Goal: Task Accomplishment & Management: Check status

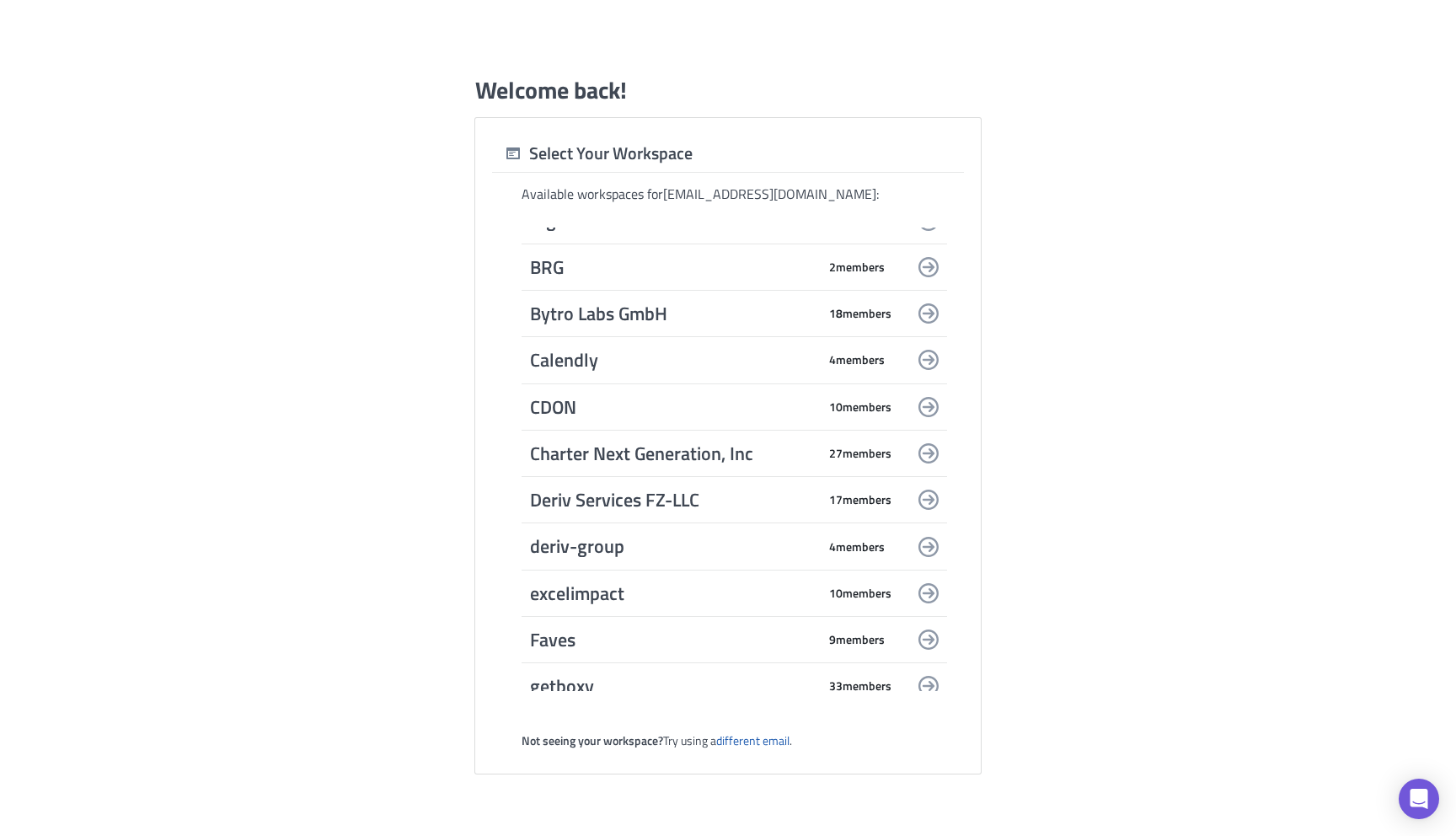
scroll to position [1383, 0]
click at [714, 585] on span "excelimpact" at bounding box center [674, 591] width 286 height 24
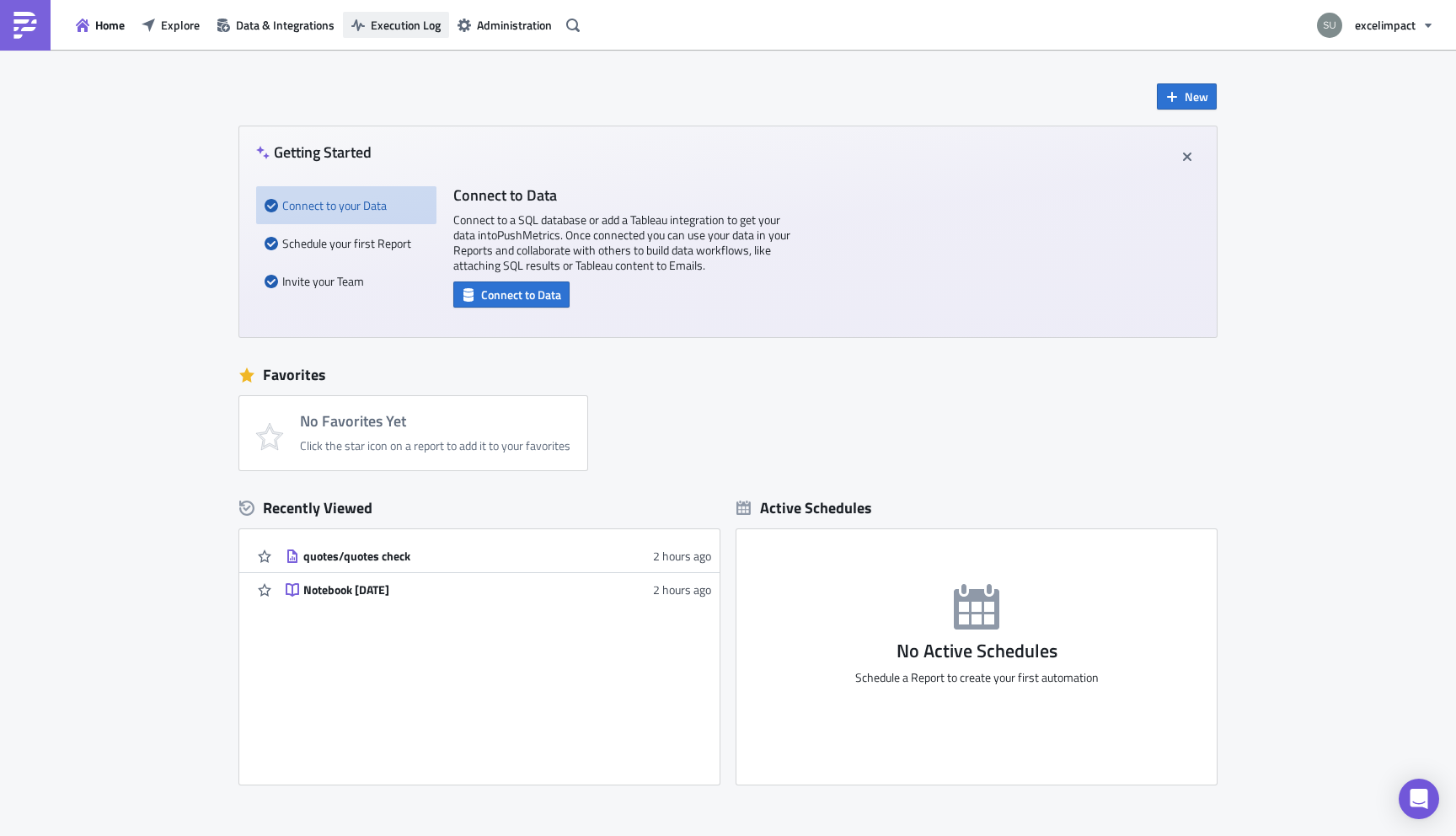
click at [413, 21] on span "Execution Log" at bounding box center [405, 25] width 70 height 18
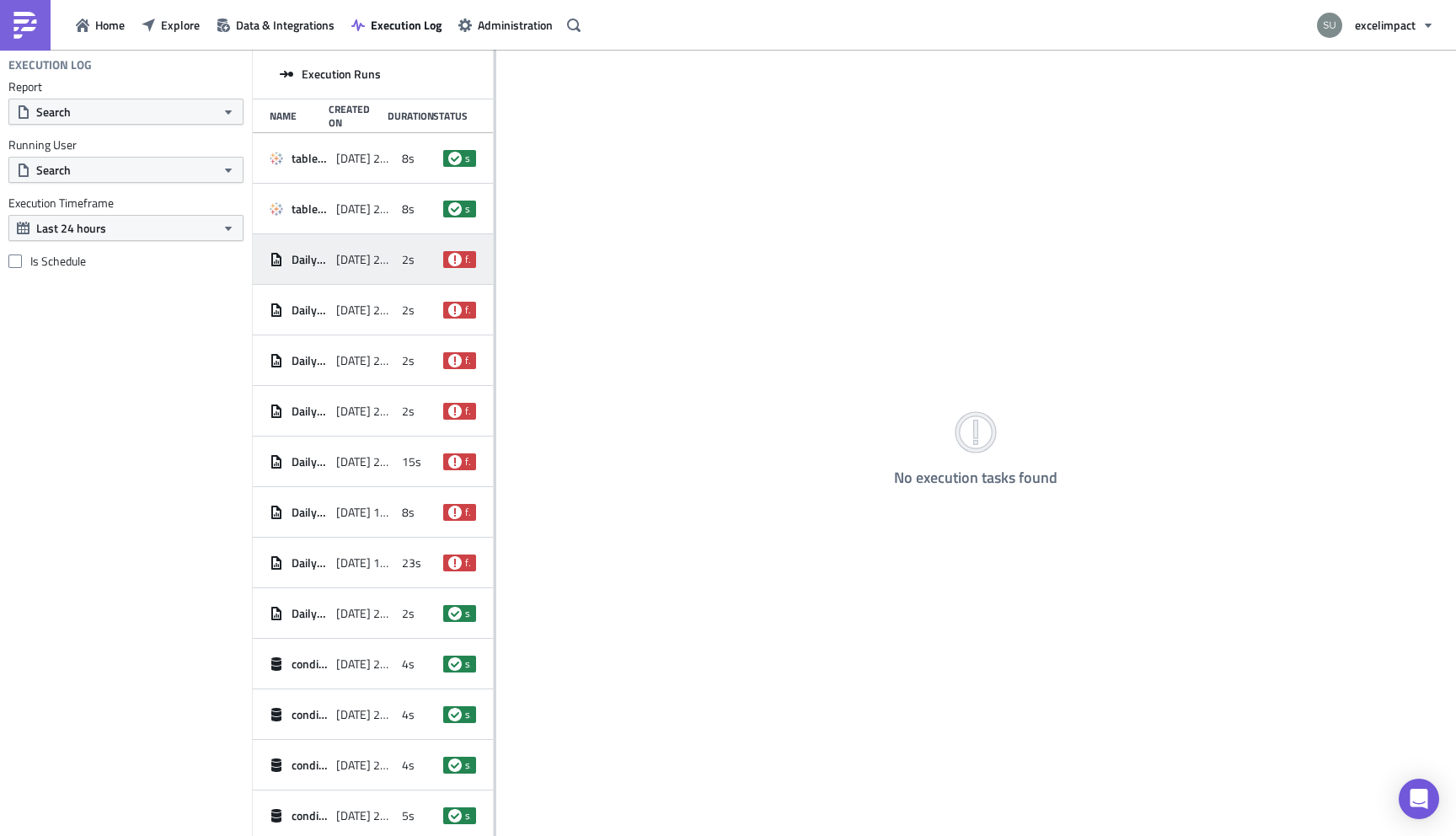
click at [412, 276] on div "Daily ePulse [DATE] 22:17 2s failed" at bounding box center [373, 260] width 240 height 51
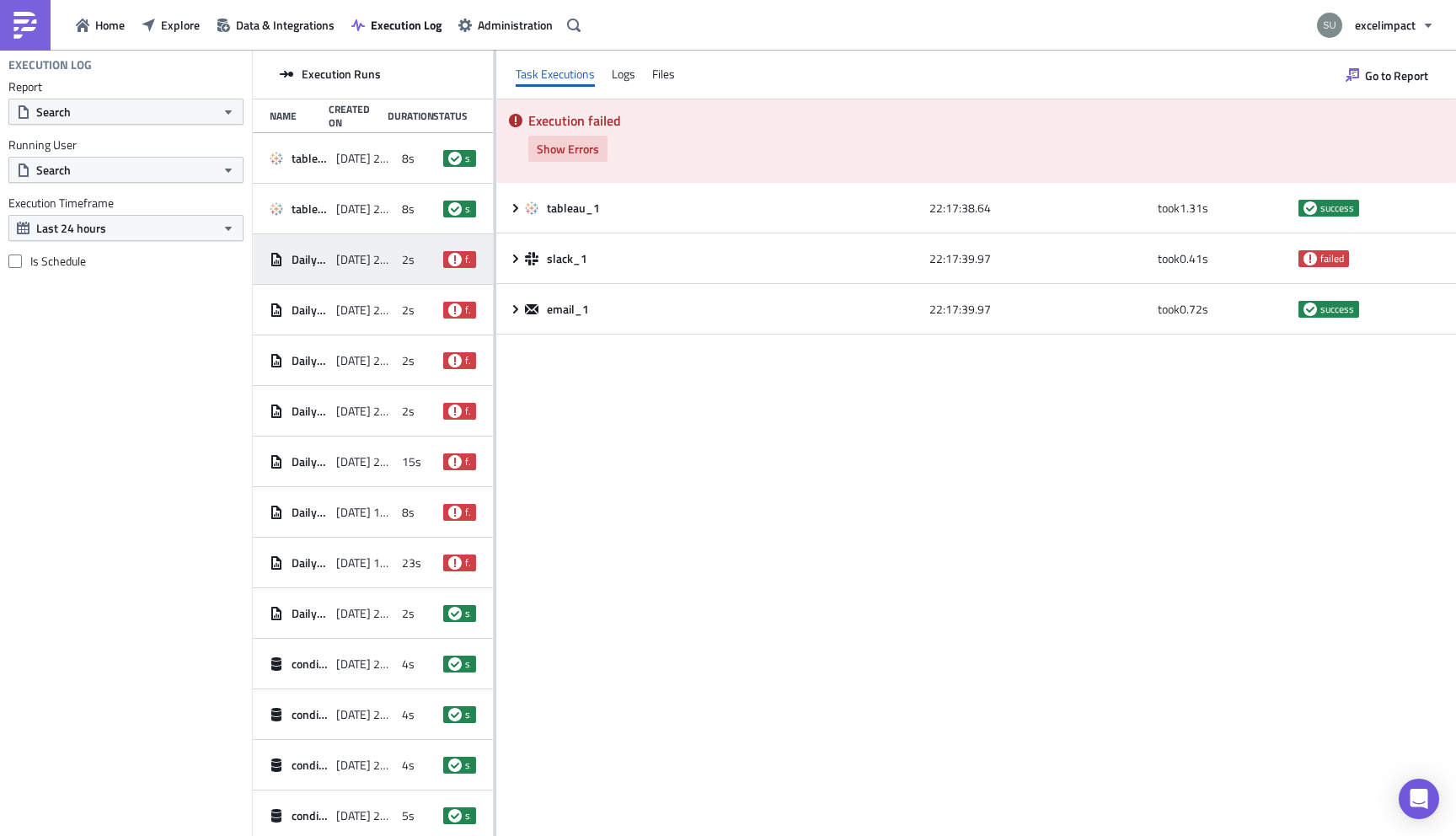
click at [577, 150] on span "Show Errors" at bounding box center [568, 149] width 63 height 18
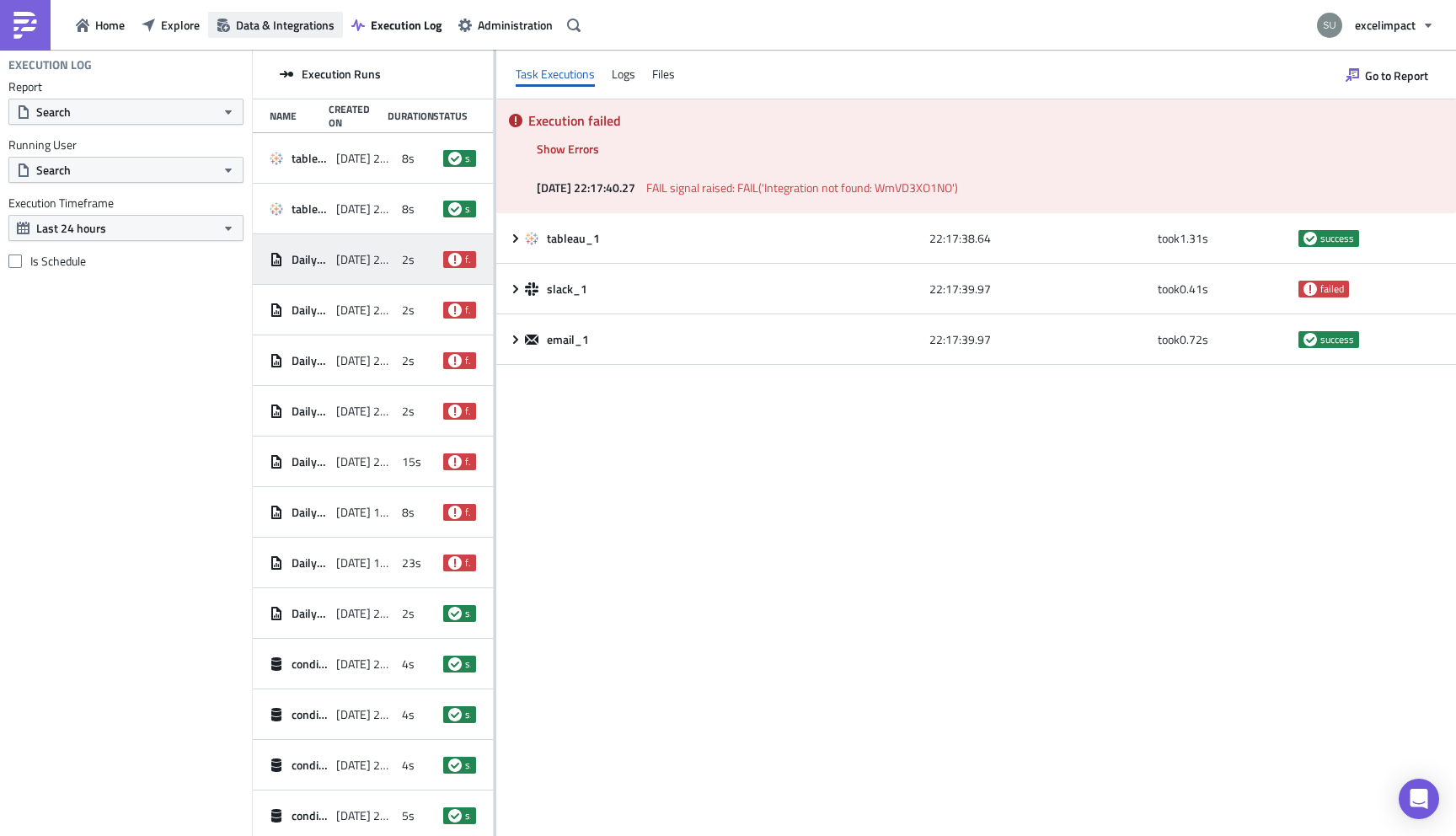
click at [312, 27] on span "Data & Integrations" at bounding box center [285, 25] width 99 height 18
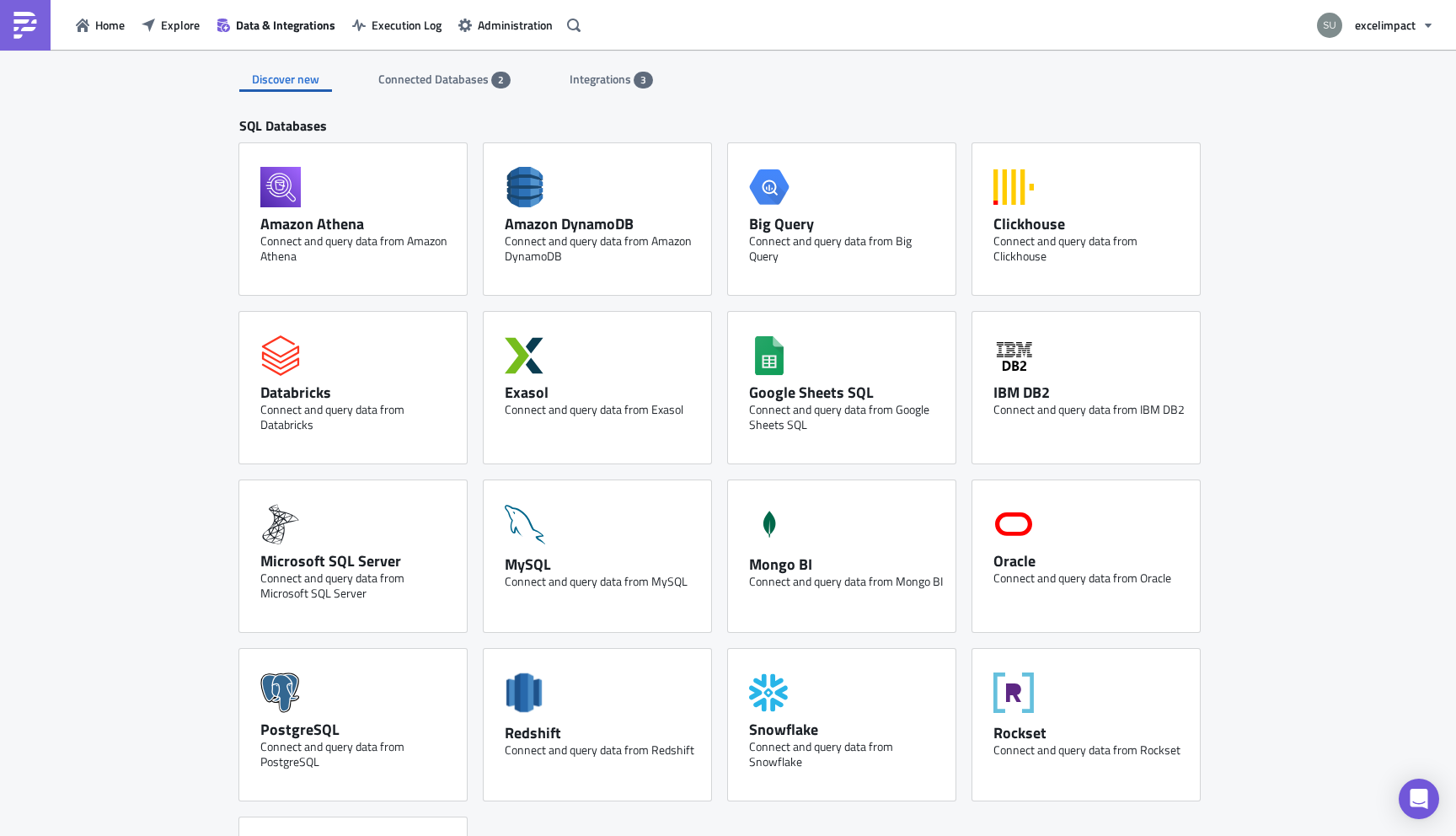
click at [598, 77] on span "Integrations" at bounding box center [601, 78] width 64 height 18
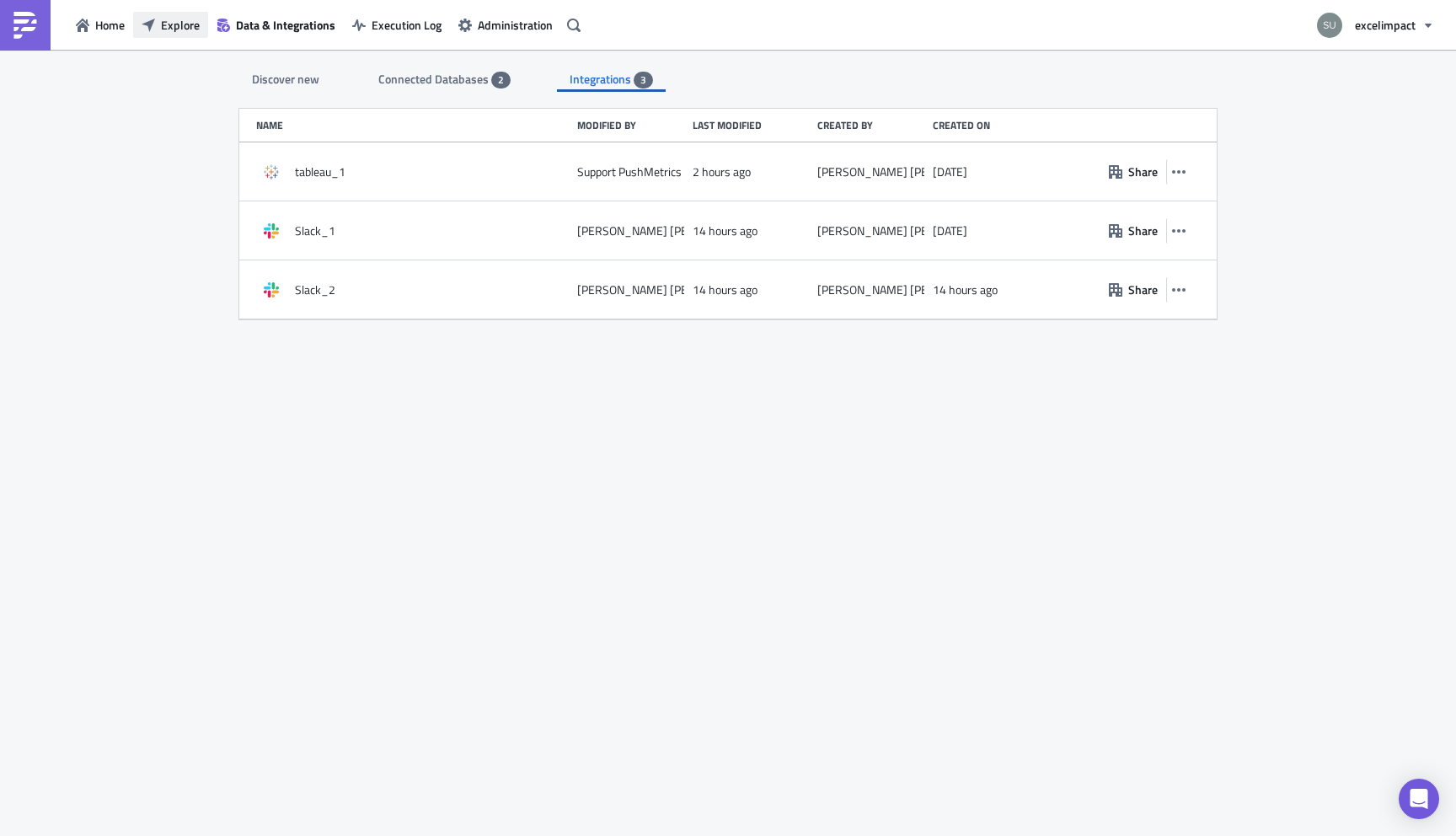
click at [176, 25] on span "Explore" at bounding box center [180, 25] width 39 height 18
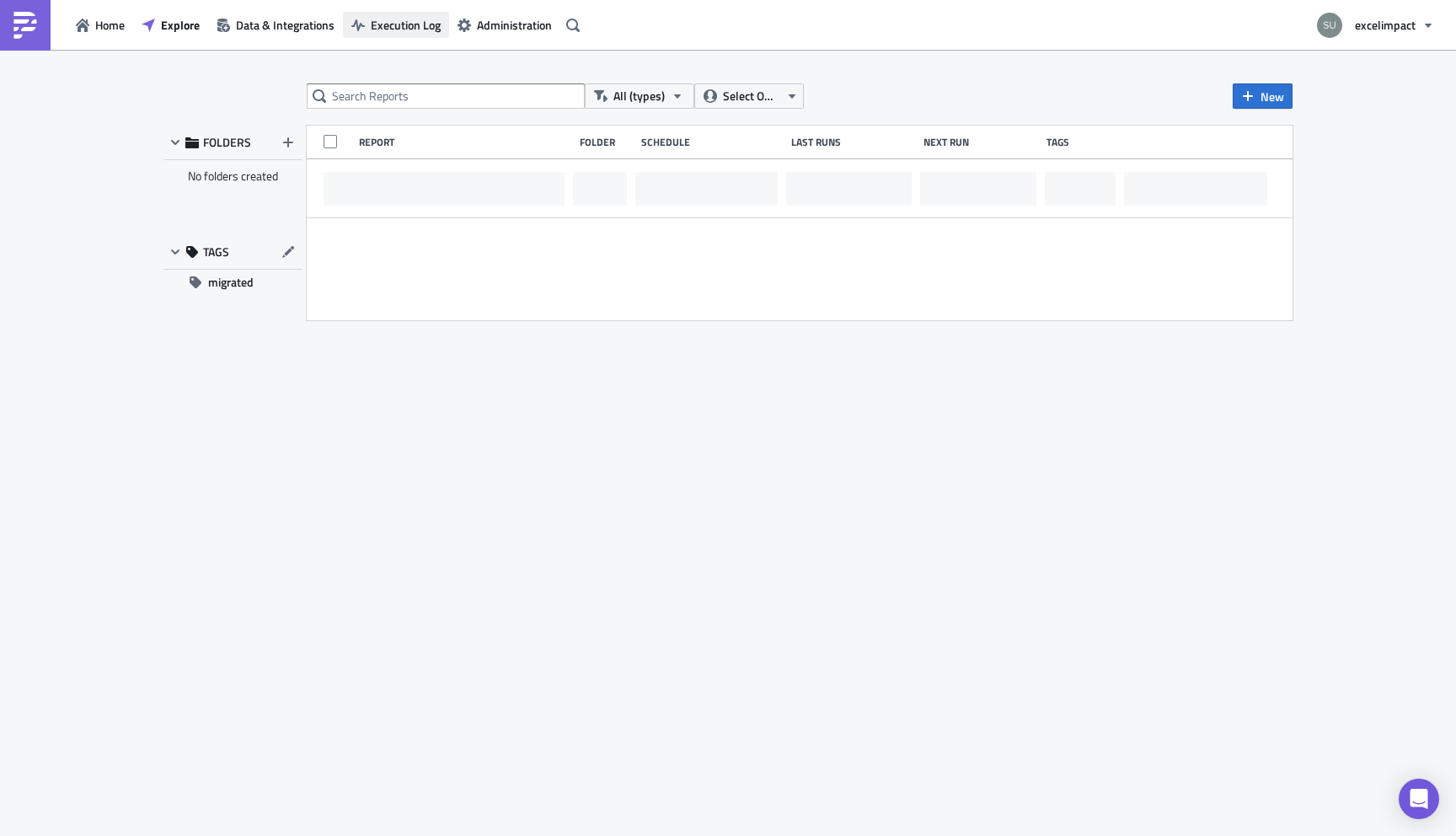
click at [397, 28] on span "Execution Log" at bounding box center [405, 25] width 70 height 18
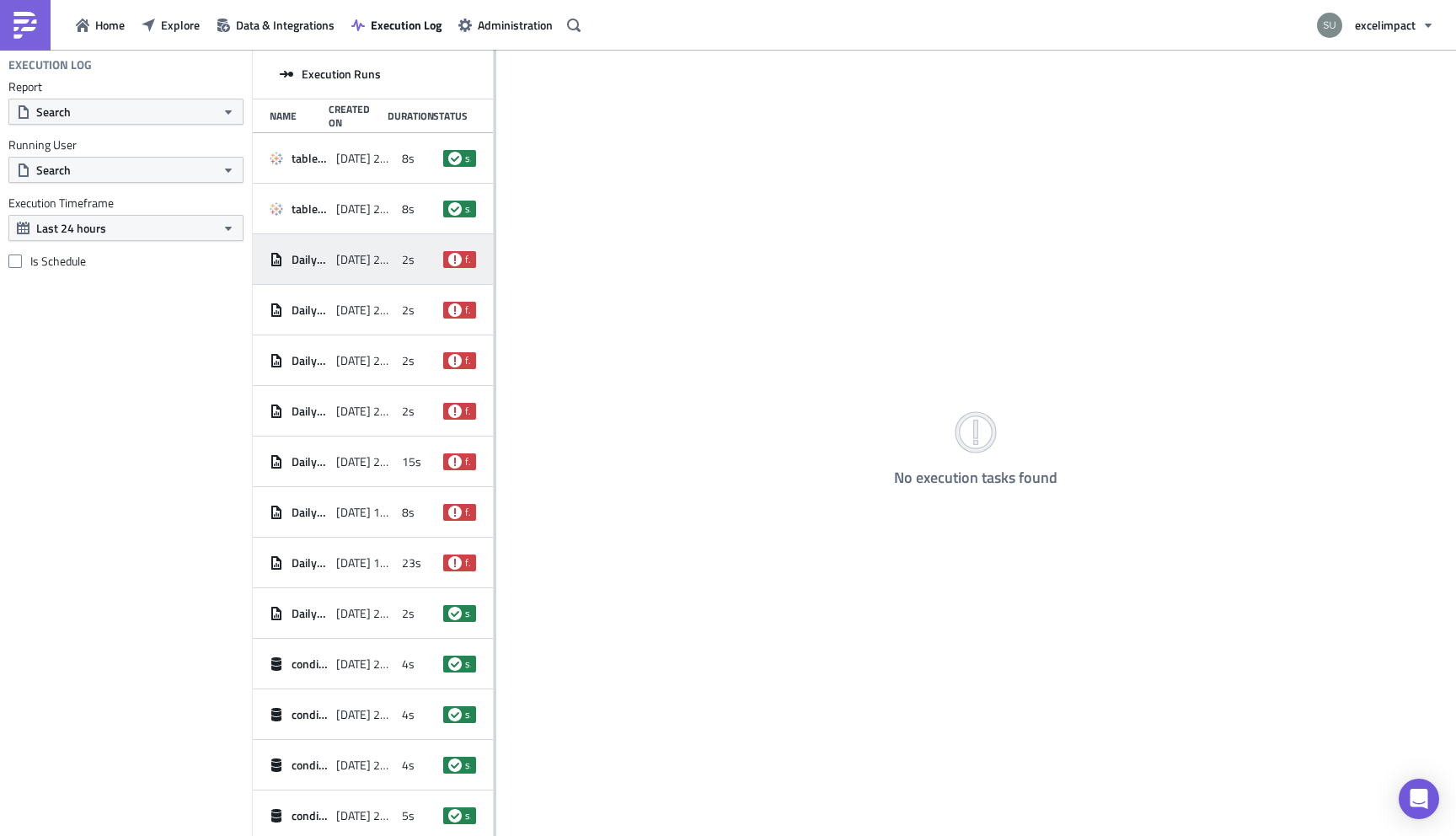
click at [369, 255] on span "2025-09-23 22:17" at bounding box center [365, 259] width 58 height 15
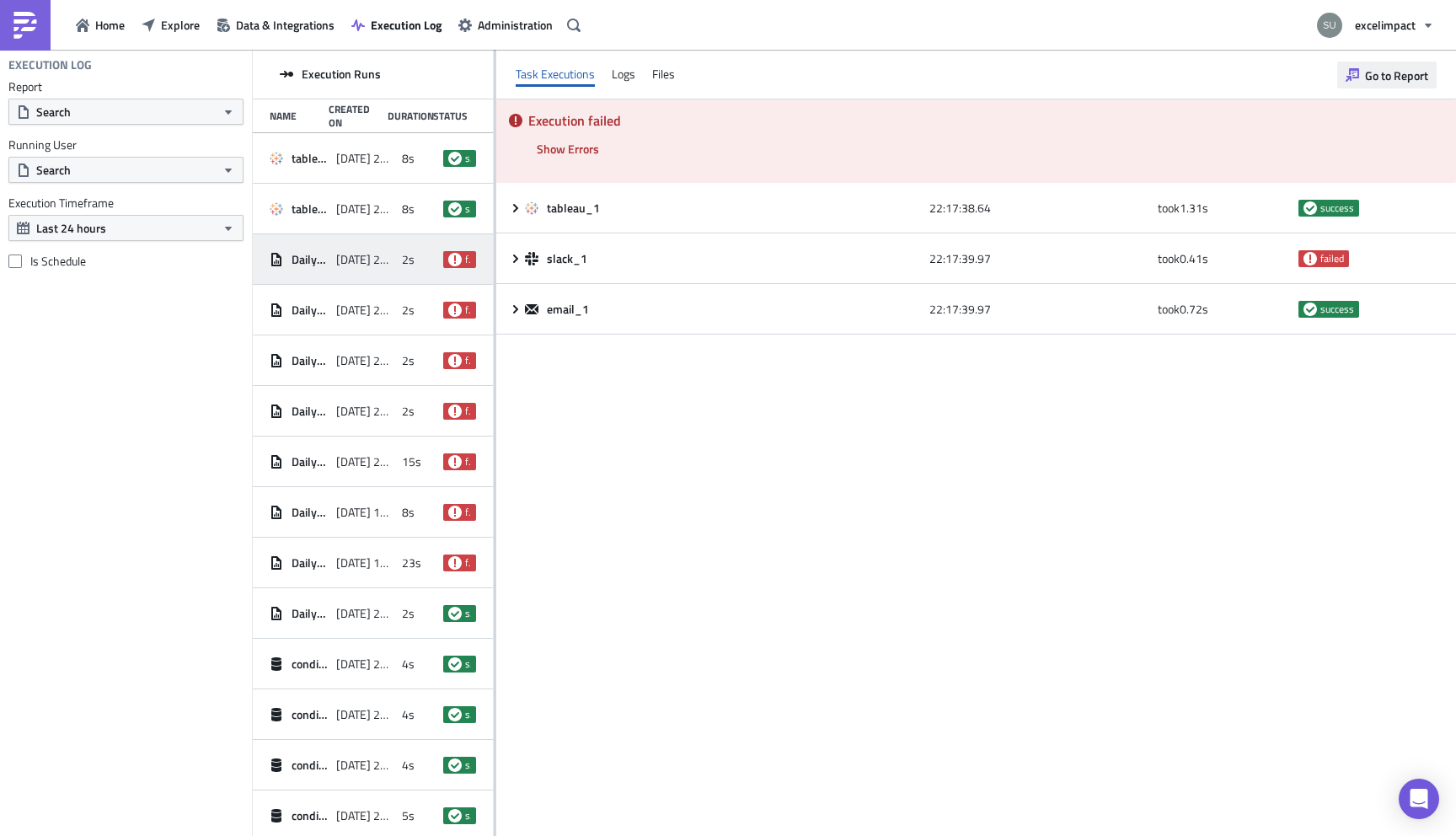
click at [1379, 77] on span "Go to Report" at bounding box center [1396, 75] width 63 height 18
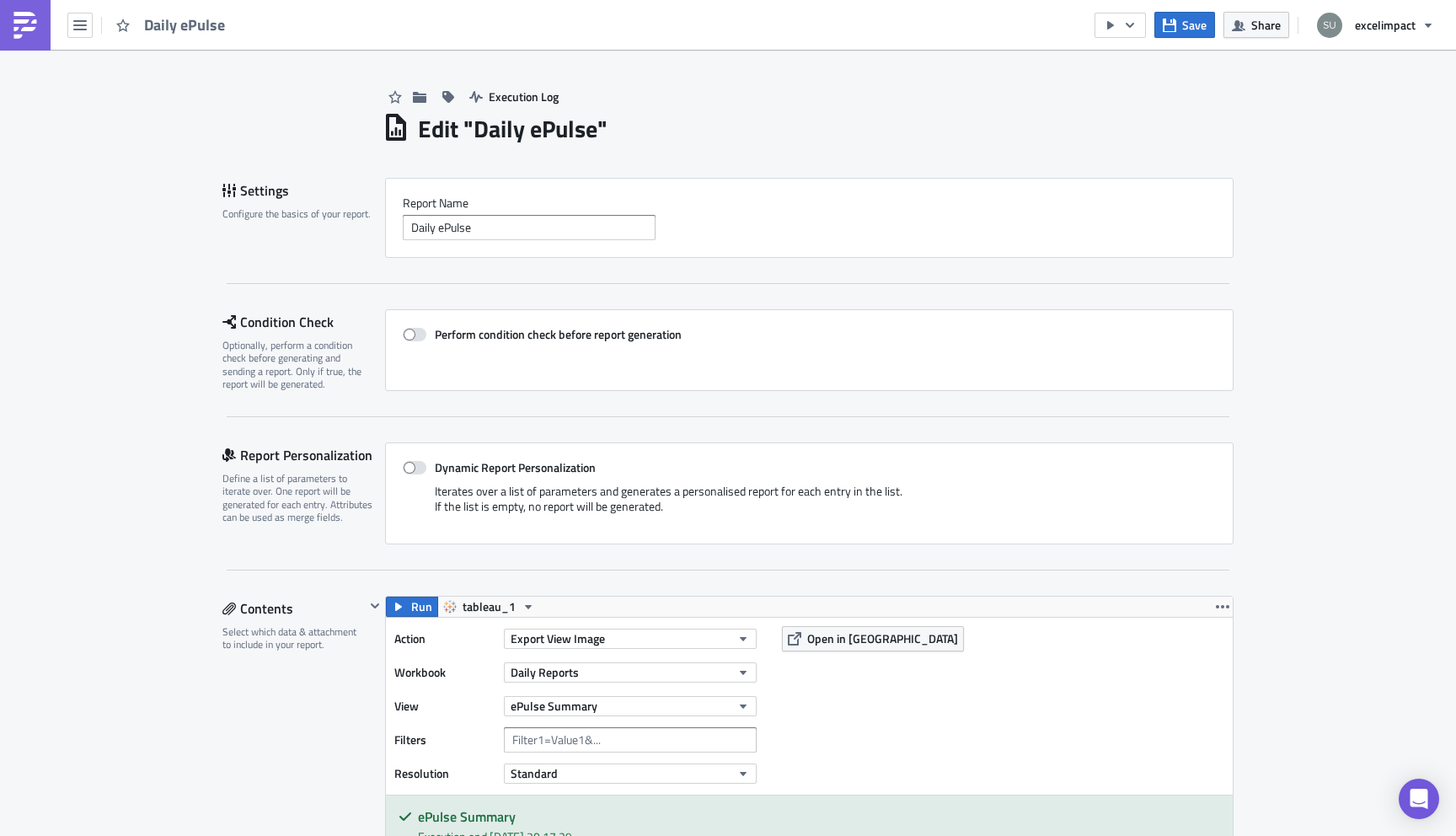
click at [37, 32] on img at bounding box center [25, 25] width 27 height 27
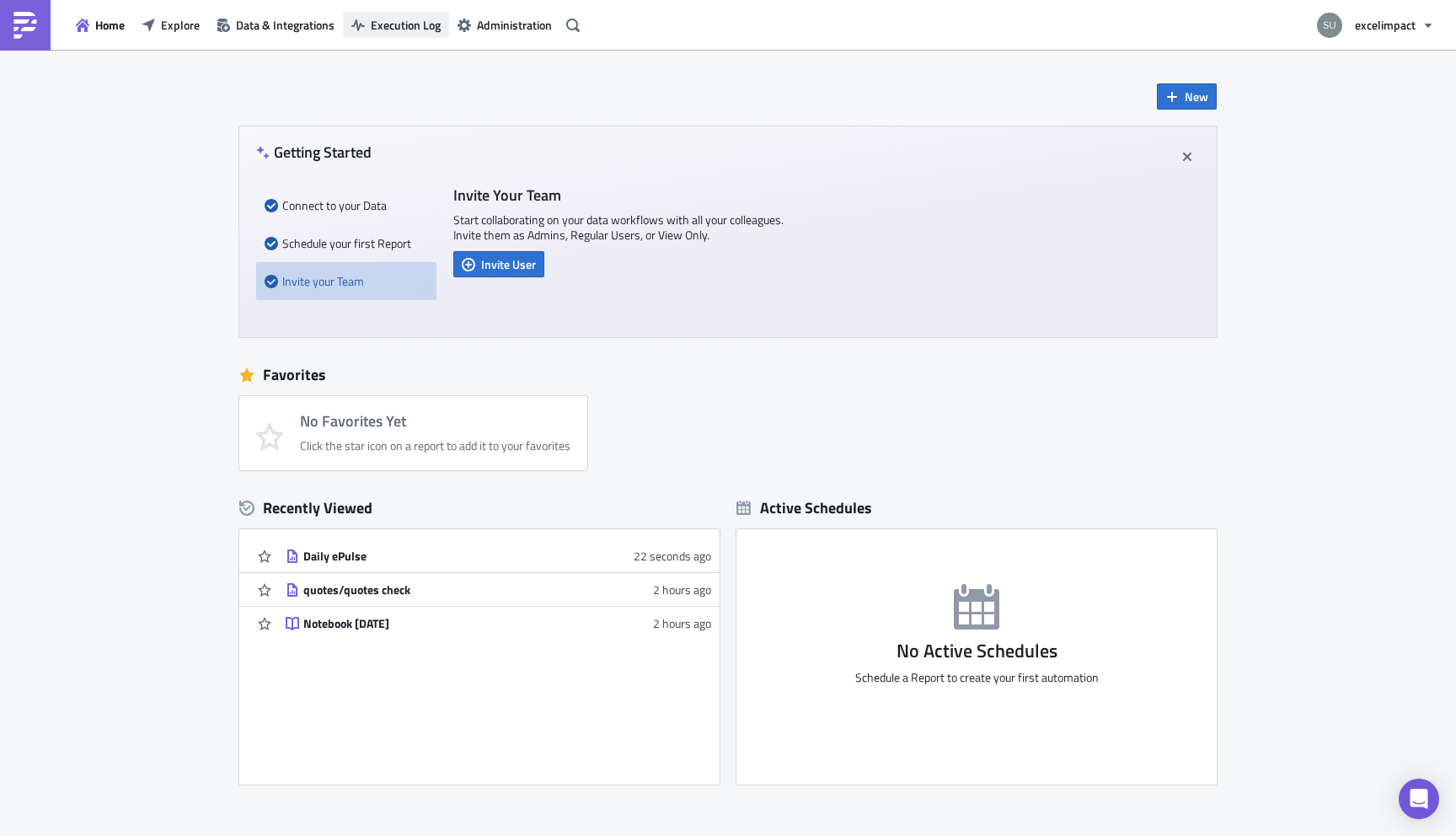
click at [419, 21] on span "Execution Log" at bounding box center [405, 25] width 70 height 18
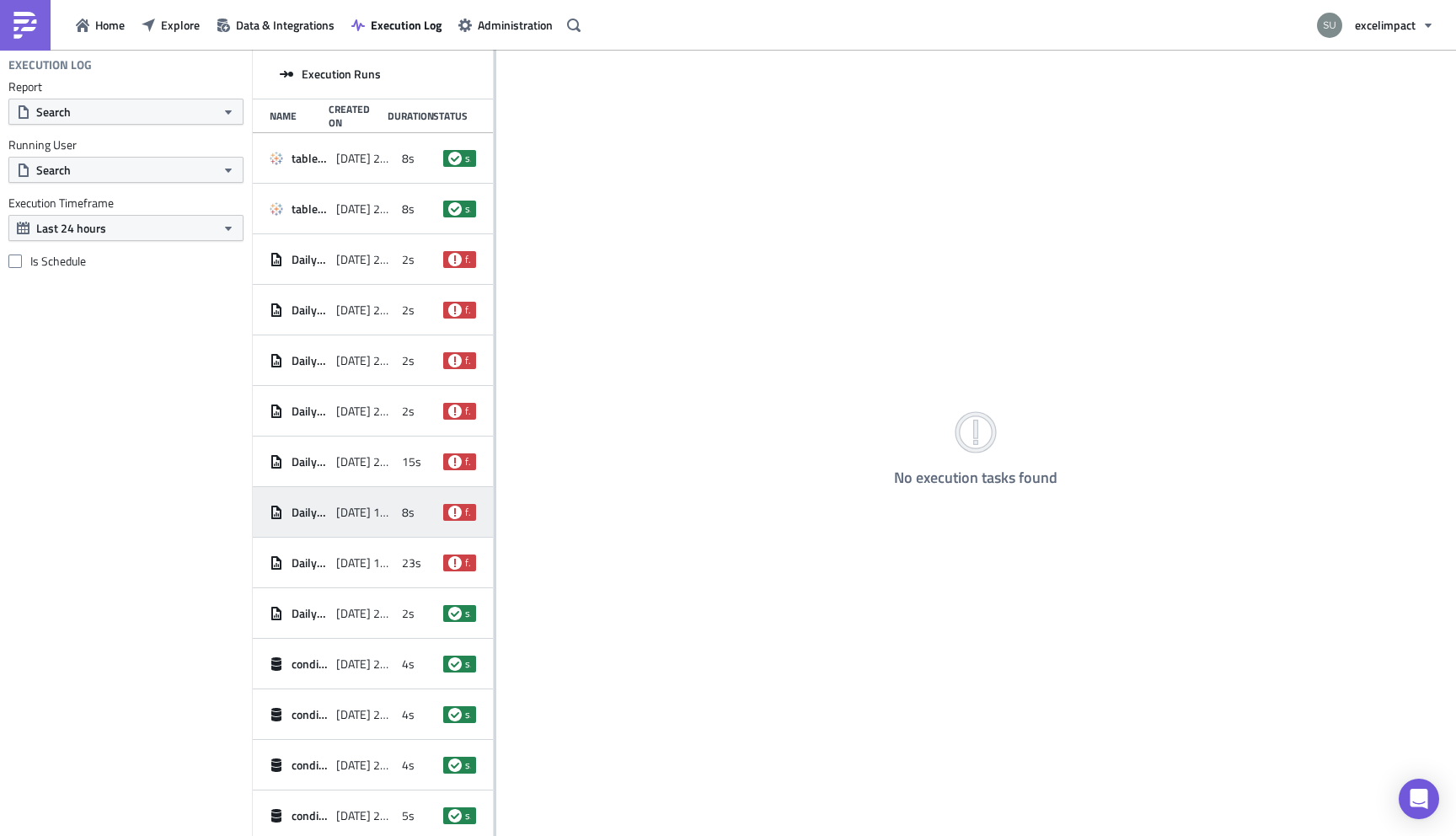
click at [409, 506] on span "8s" at bounding box center [408, 512] width 13 height 15
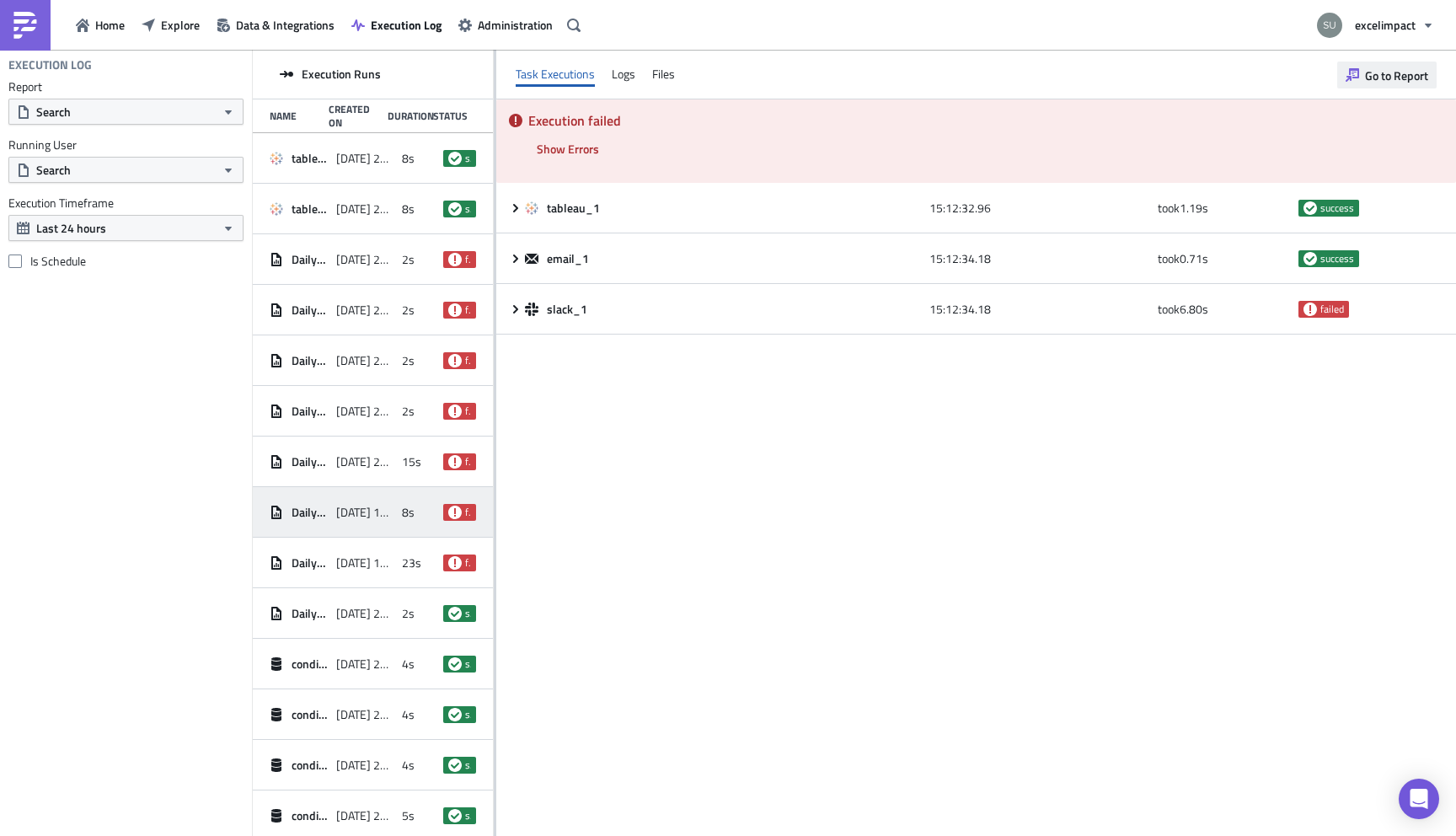
click at [1383, 70] on span "Go to Report" at bounding box center [1396, 75] width 63 height 18
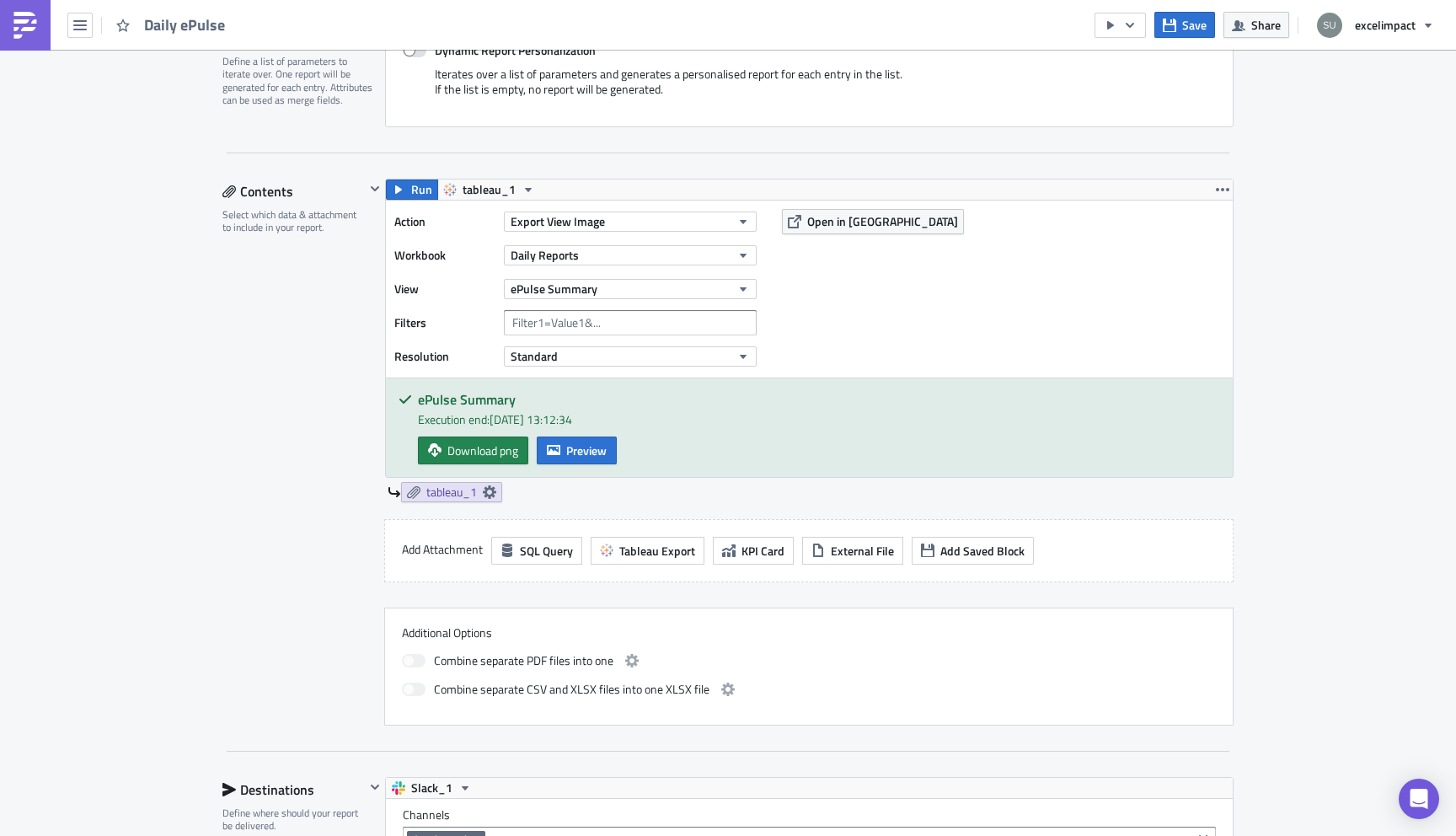
scroll to position [749, 0]
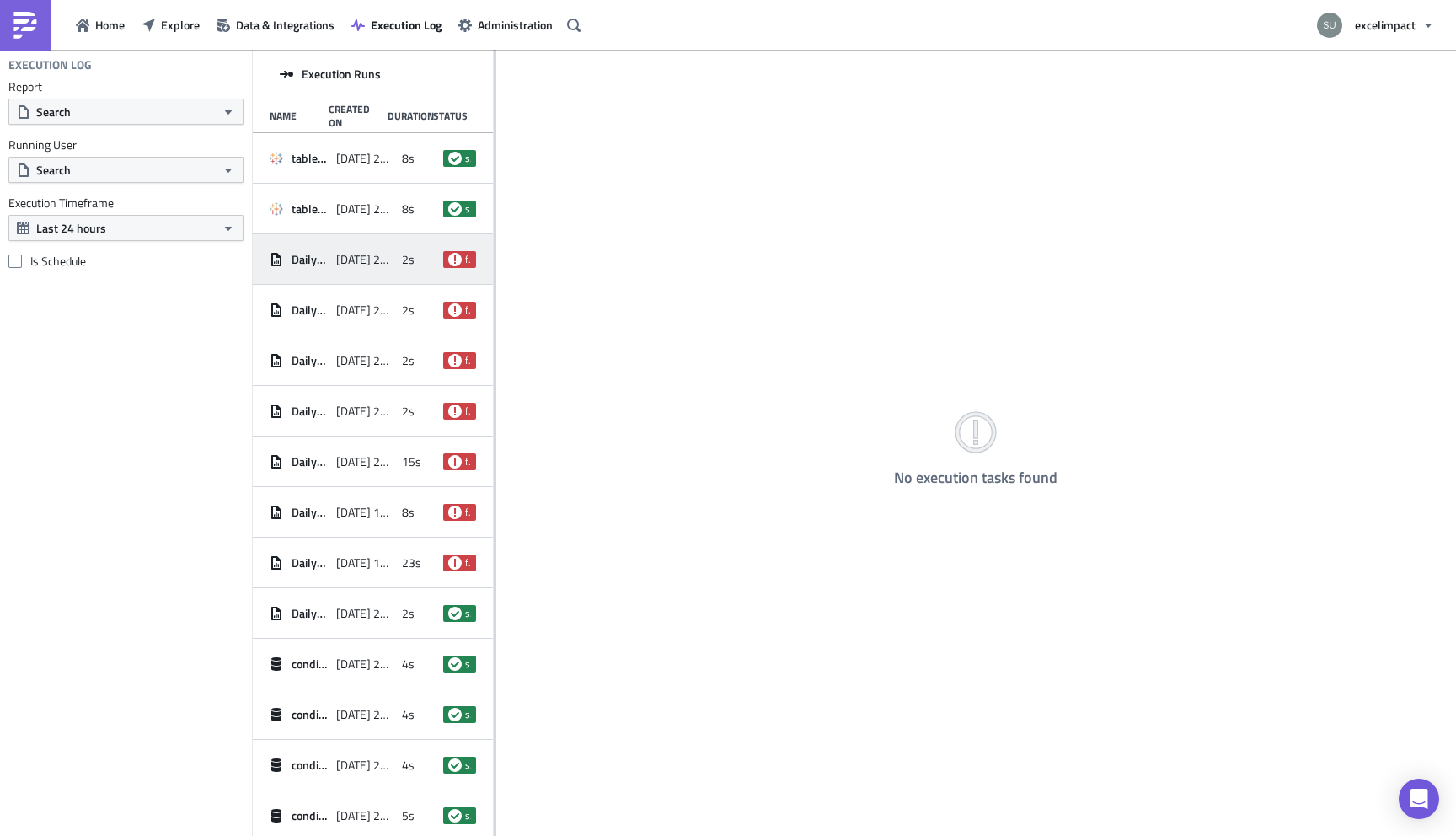
click at [393, 269] on div "Daily ePulse 2025-09-23 22:17 2s failed" at bounding box center [373, 260] width 240 height 51
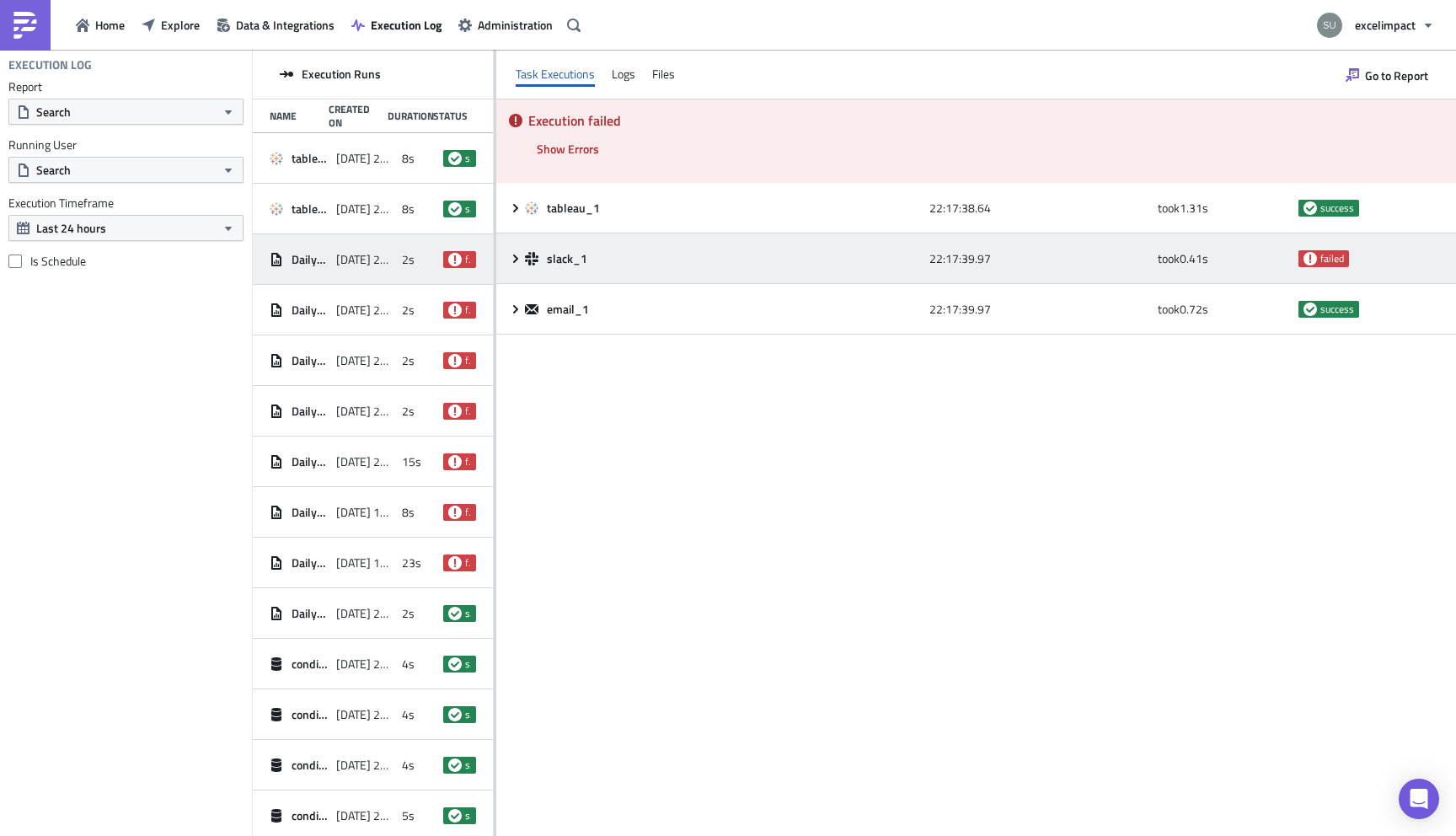
click at [517, 261] on icon at bounding box center [516, 259] width 14 height 14
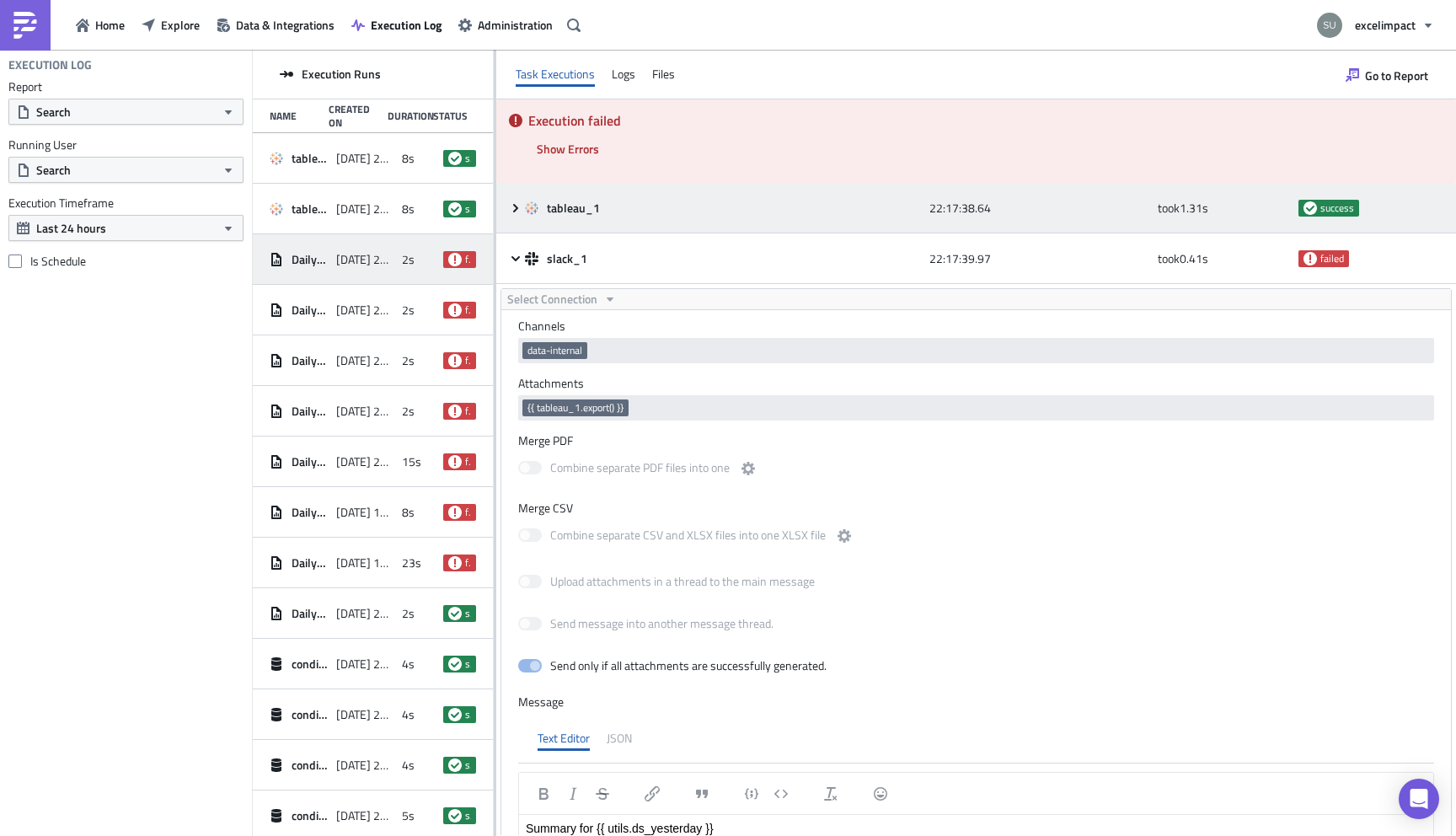
click at [517, 208] on icon at bounding box center [515, 207] width 5 height 9
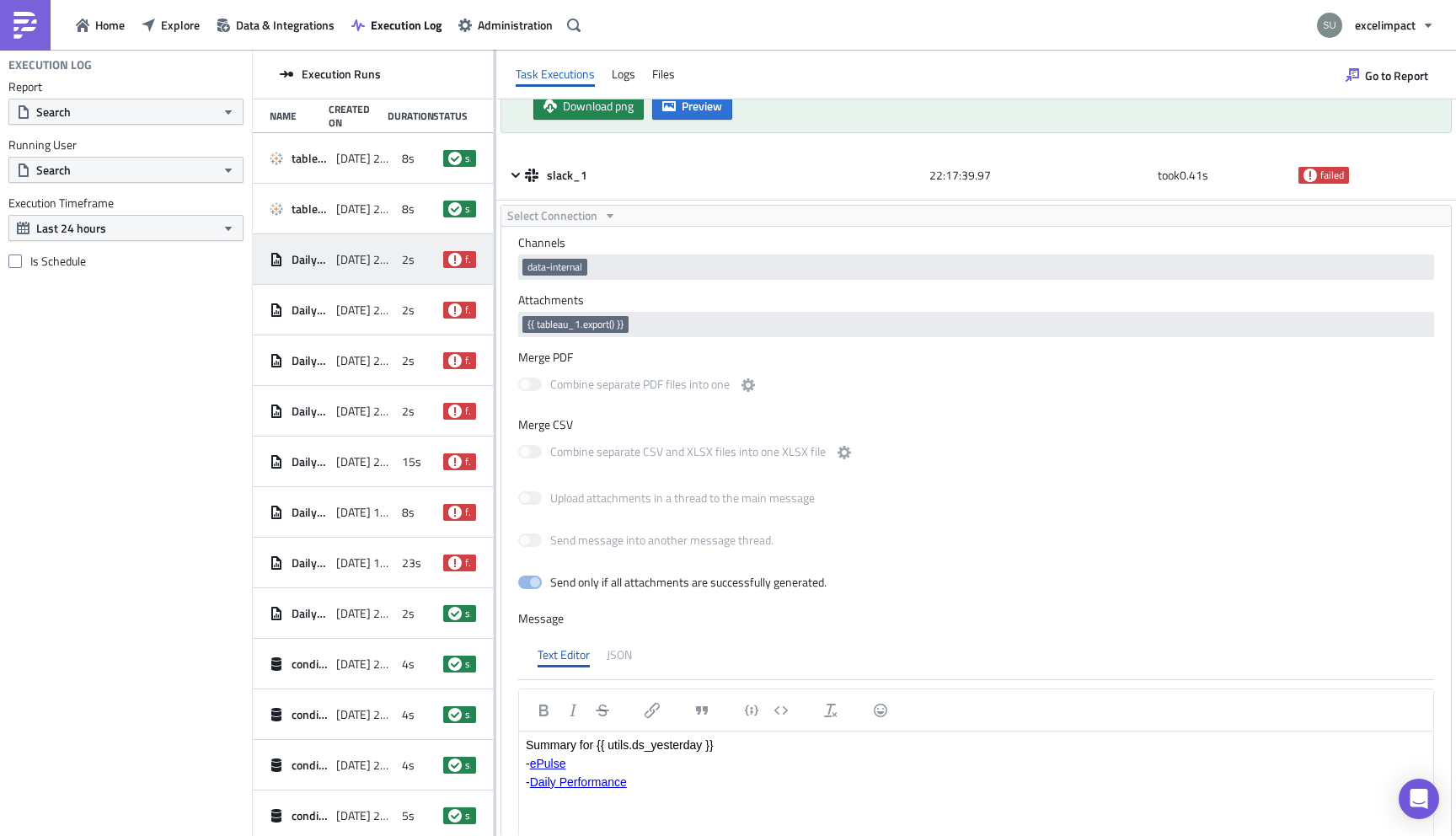
scroll to position [432, 0]
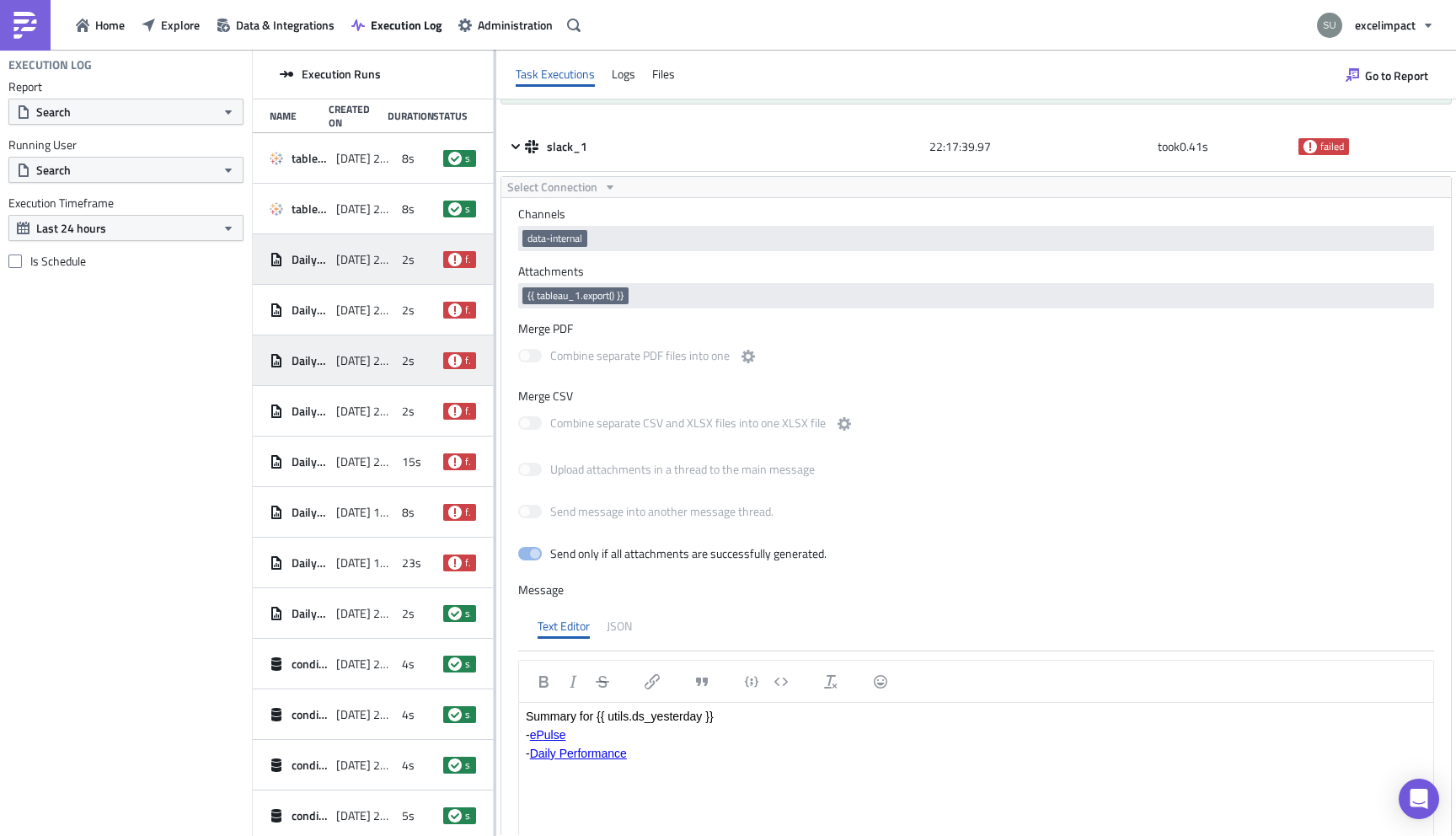
click at [416, 354] on div "2s" at bounding box center [419, 360] width 33 height 30
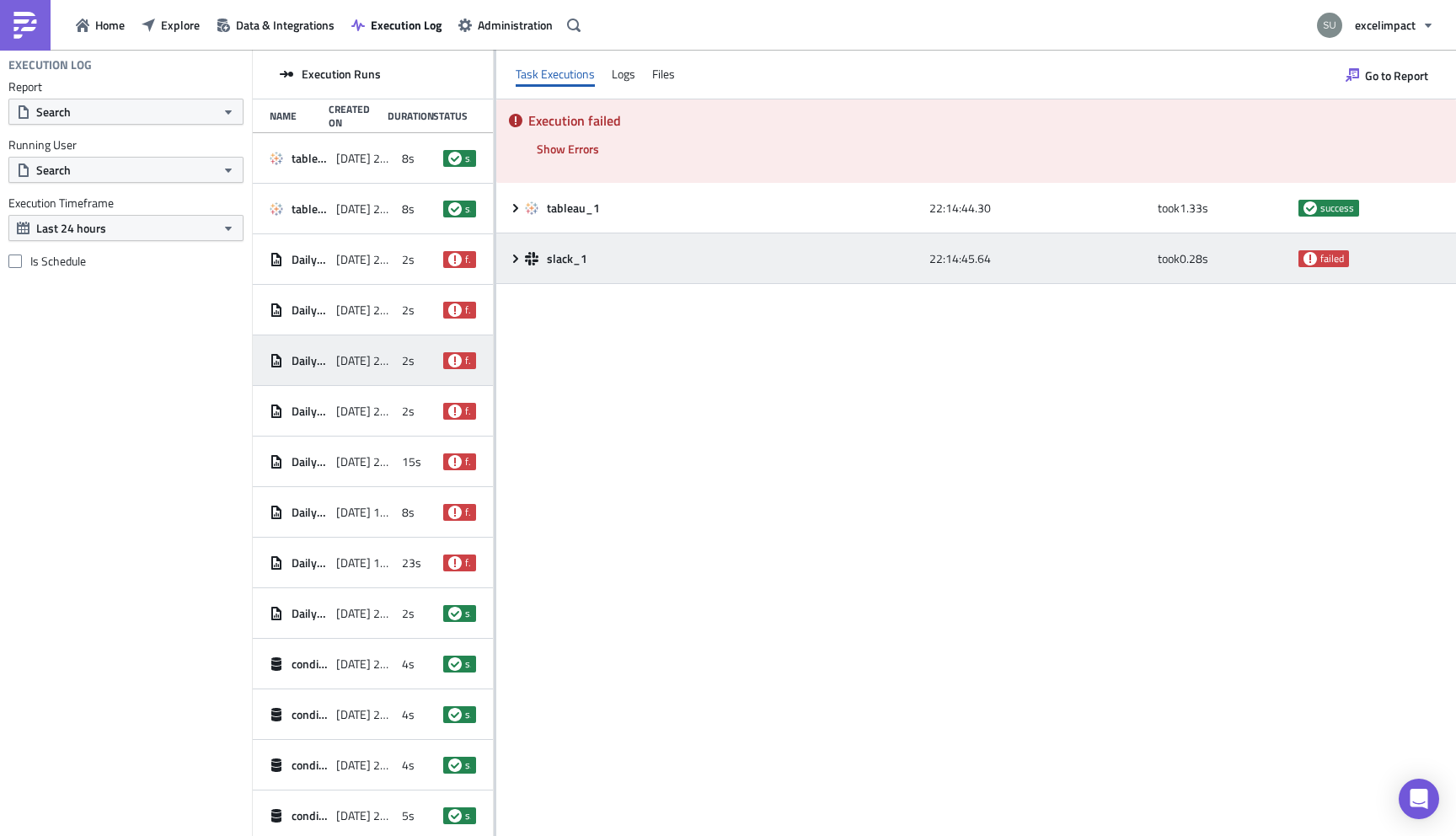
click at [517, 257] on icon at bounding box center [516, 259] width 14 height 14
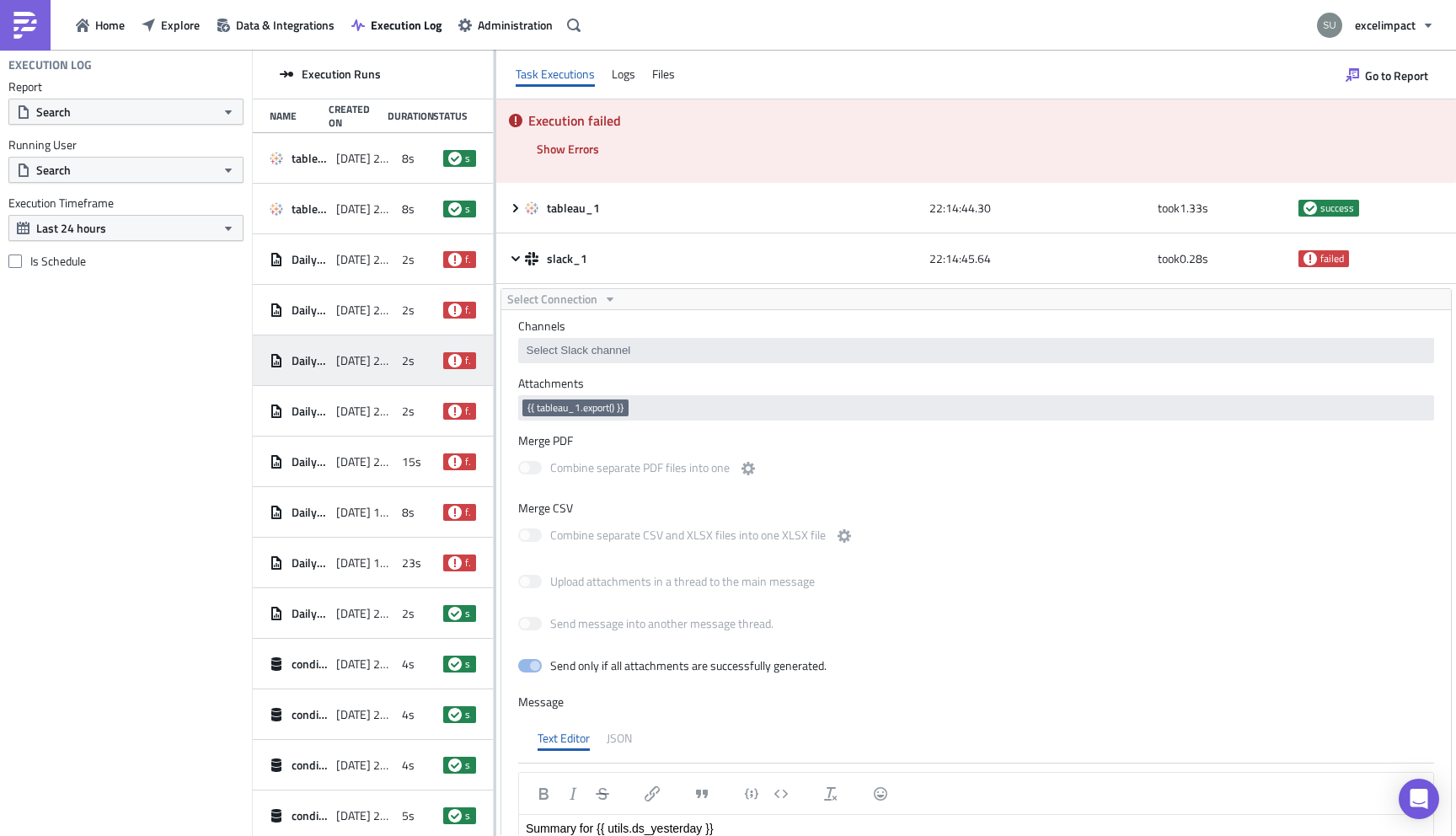
scroll to position [0, 0]
click at [408, 404] on span "2s" at bounding box center [408, 411] width 13 height 15
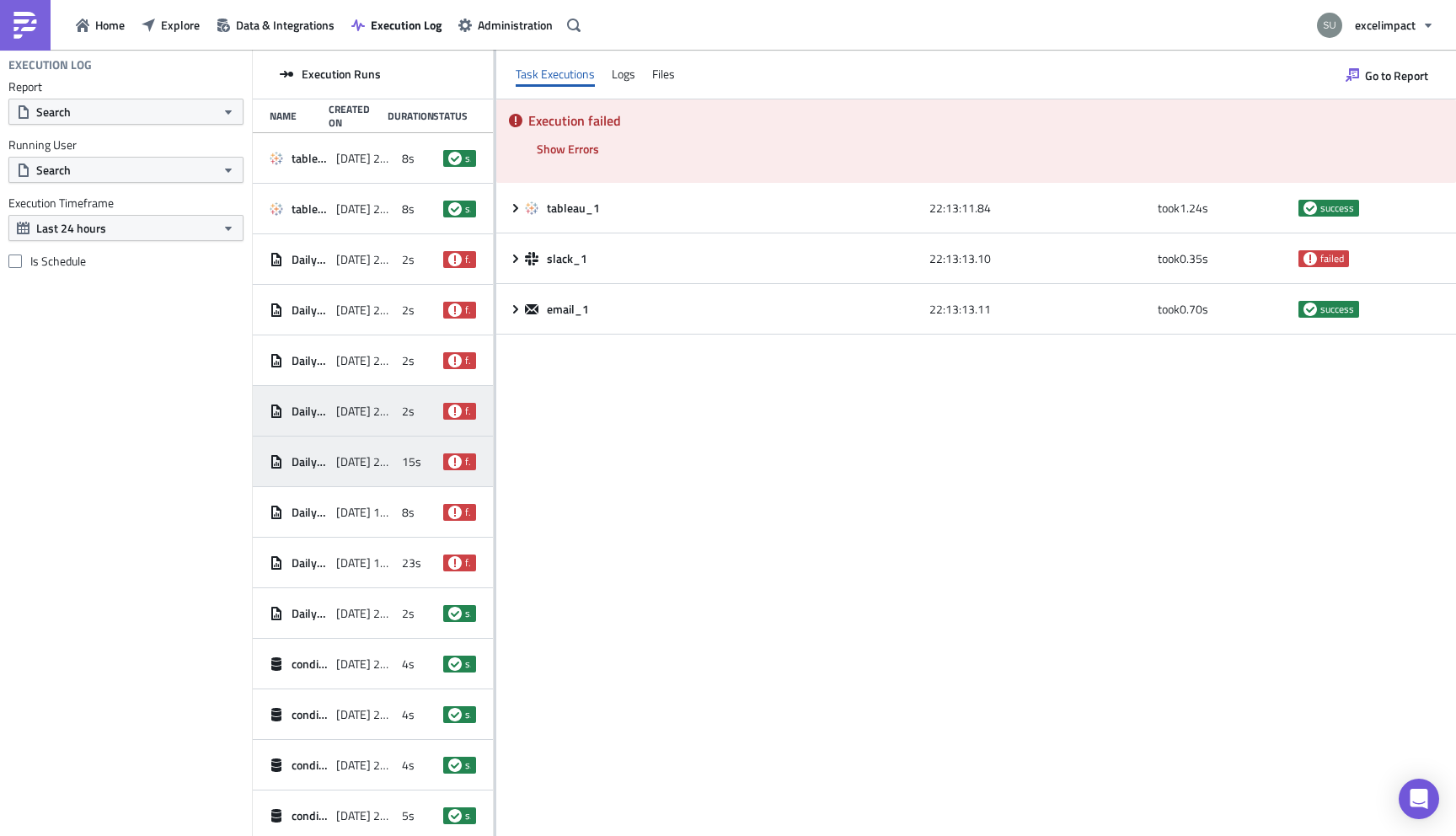
click at [394, 465] on div "Daily ePulse 2025-09-23 21:47 15s failed" at bounding box center [373, 462] width 240 height 51
click at [570, 154] on span "Show Errors" at bounding box center [568, 149] width 63 height 18
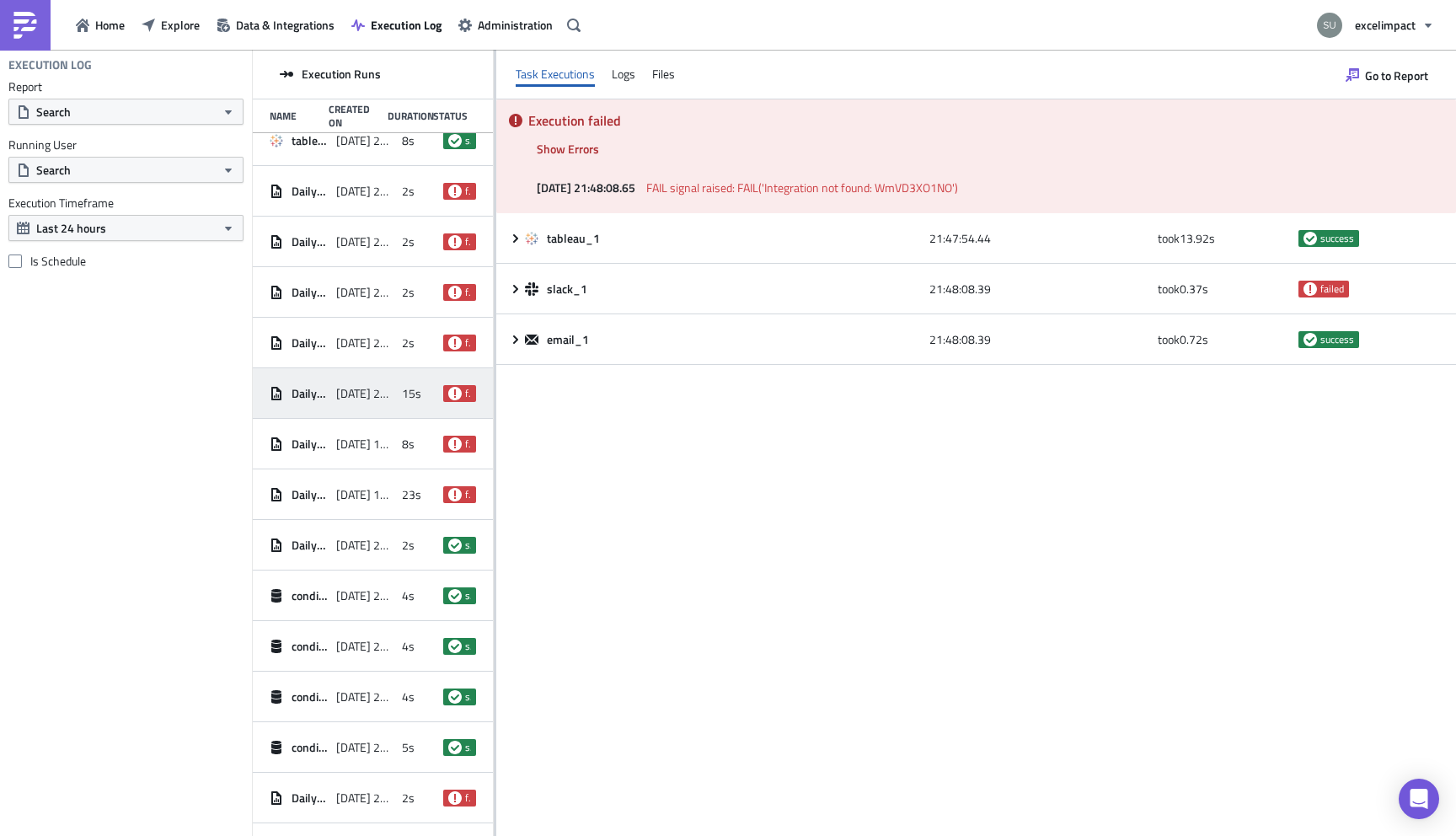
scroll to position [95, 0]
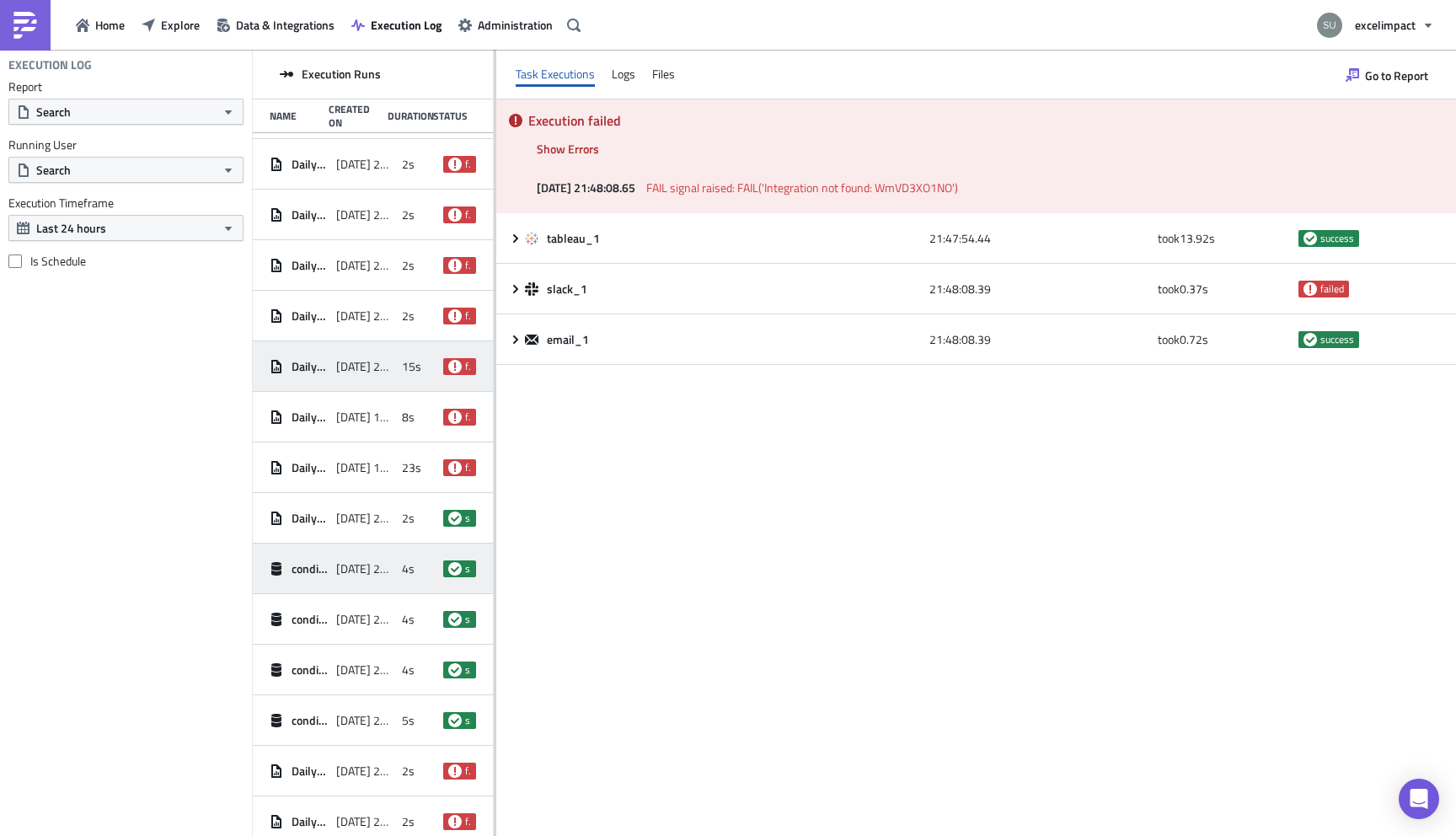
click at [369, 559] on div "2025-09-22 21:53" at bounding box center [365, 568] width 58 height 30
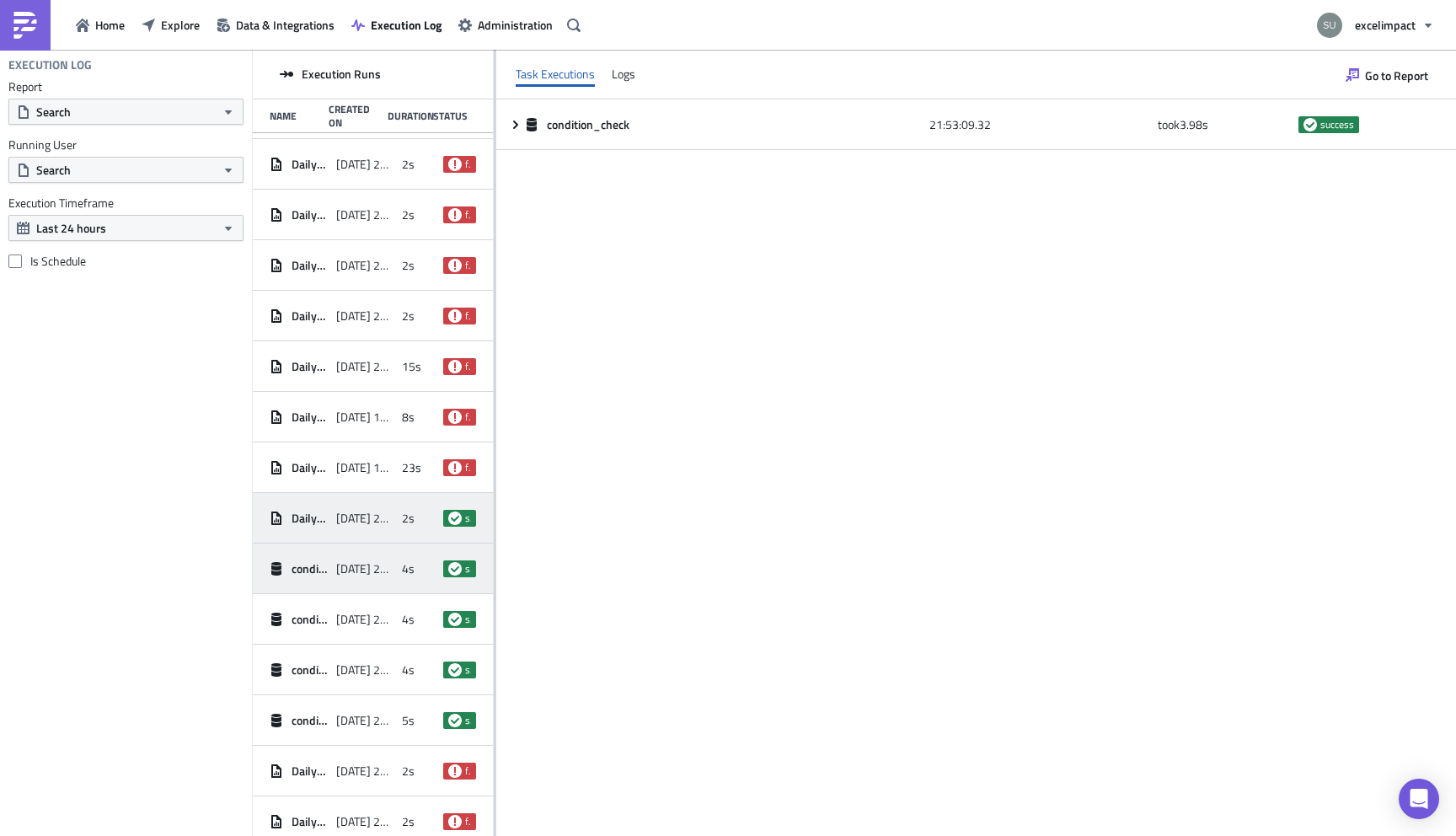
click at [384, 518] on span "2025-09-22 22:01" at bounding box center [365, 517] width 58 height 15
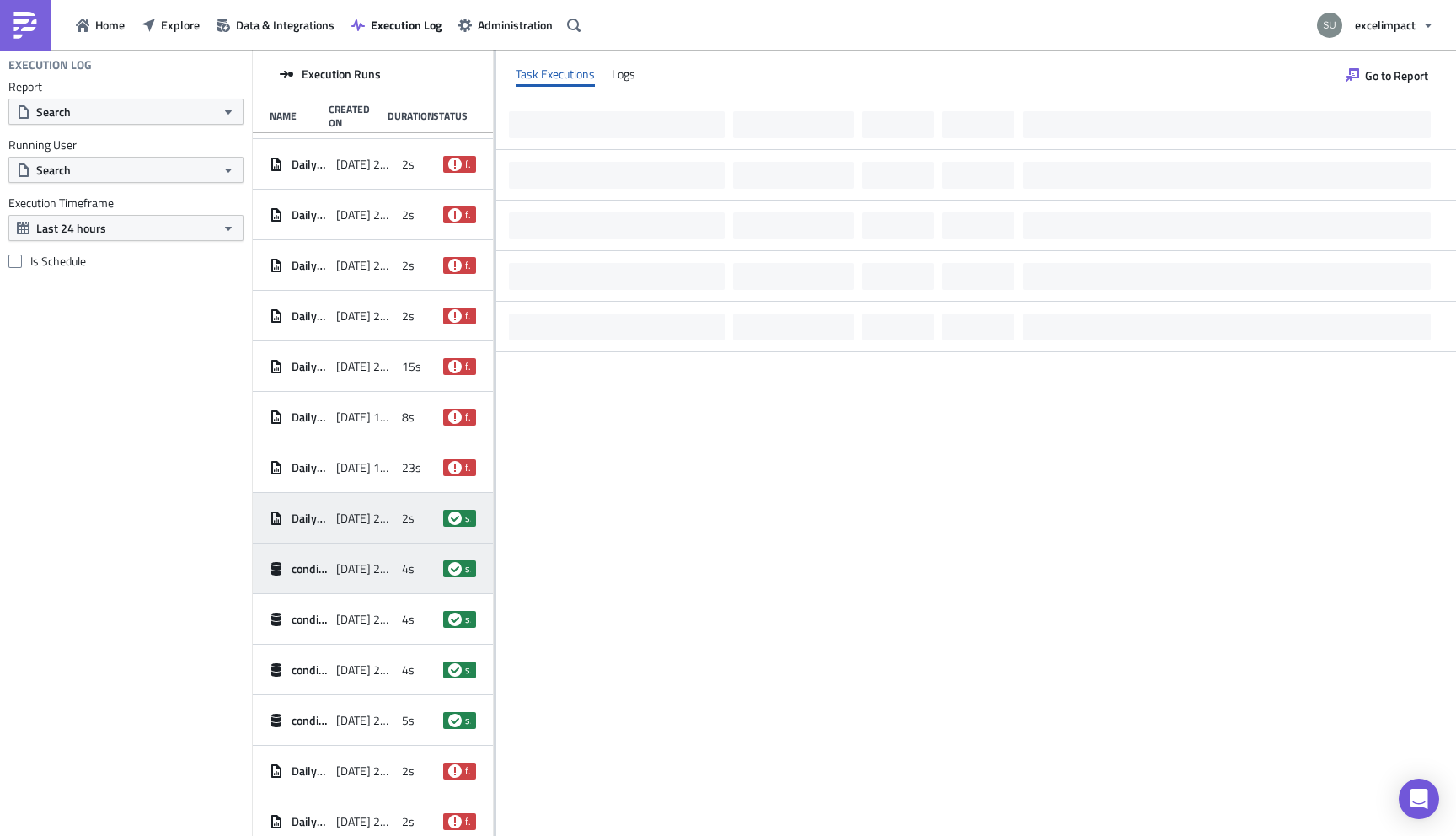
click at [384, 568] on span "2025-09-22 21:53" at bounding box center [365, 567] width 58 height 15
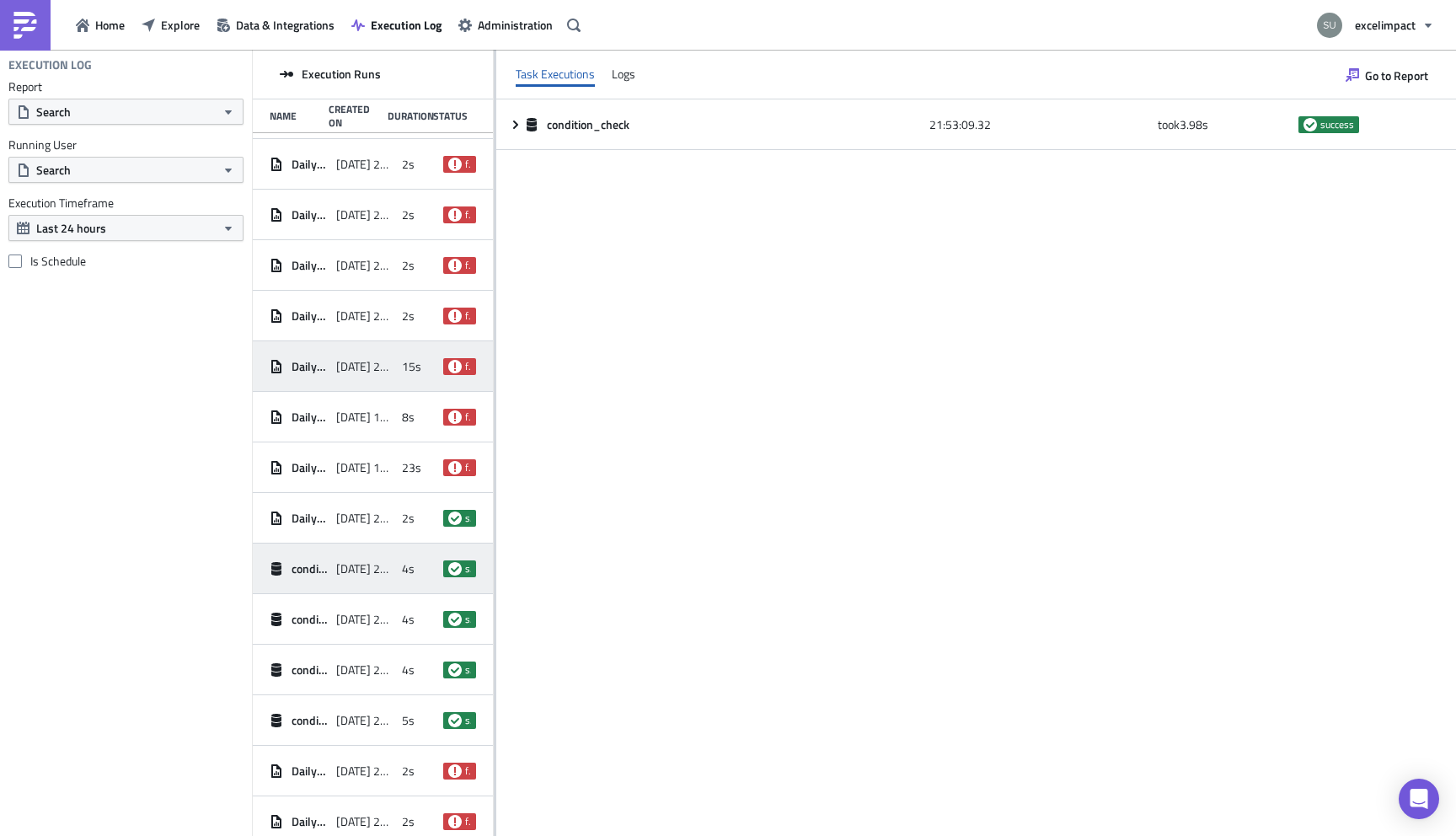
scroll to position [0, 0]
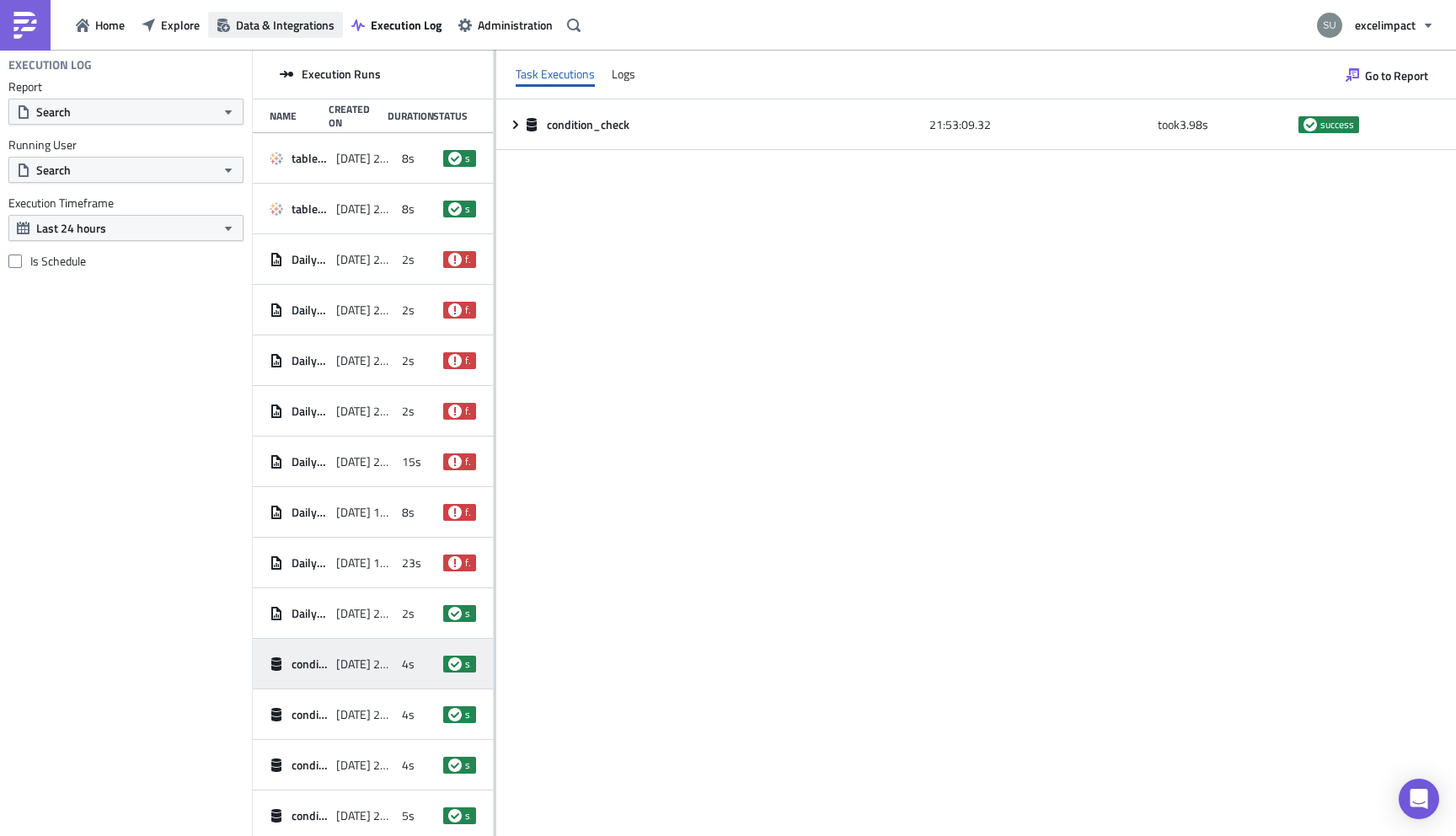
click at [257, 29] on span "Data & Integrations" at bounding box center [285, 25] width 99 height 18
